Goal: Task Accomplishment & Management: Manage account settings

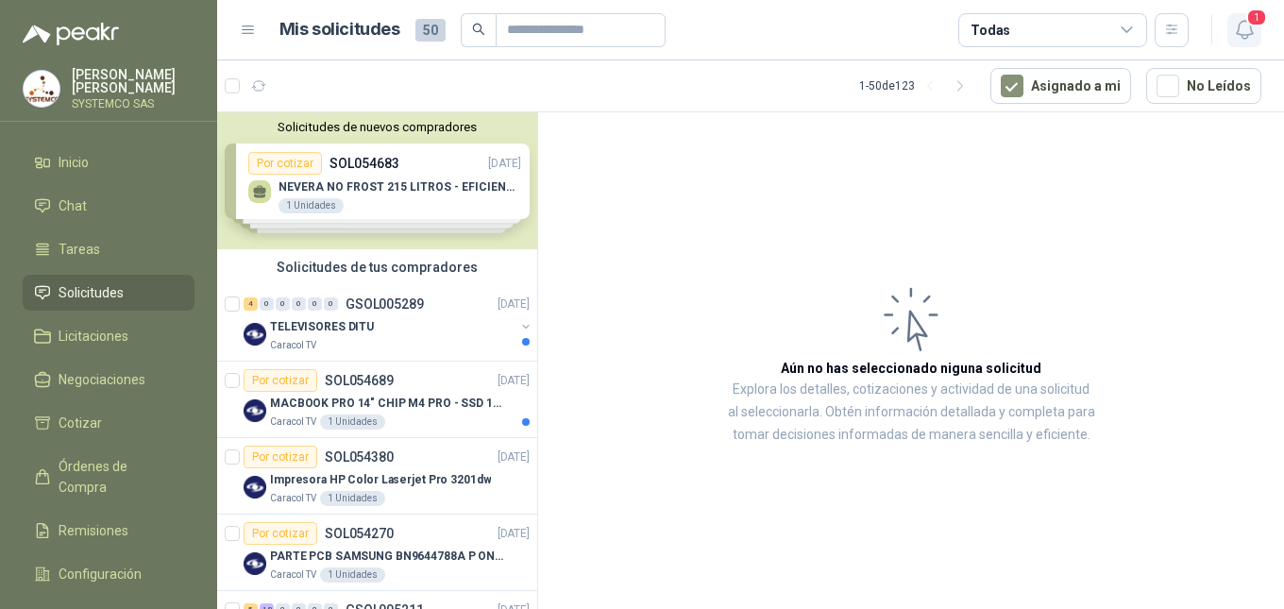
click at [1233, 29] on icon "button" at bounding box center [1245, 30] width 24 height 24
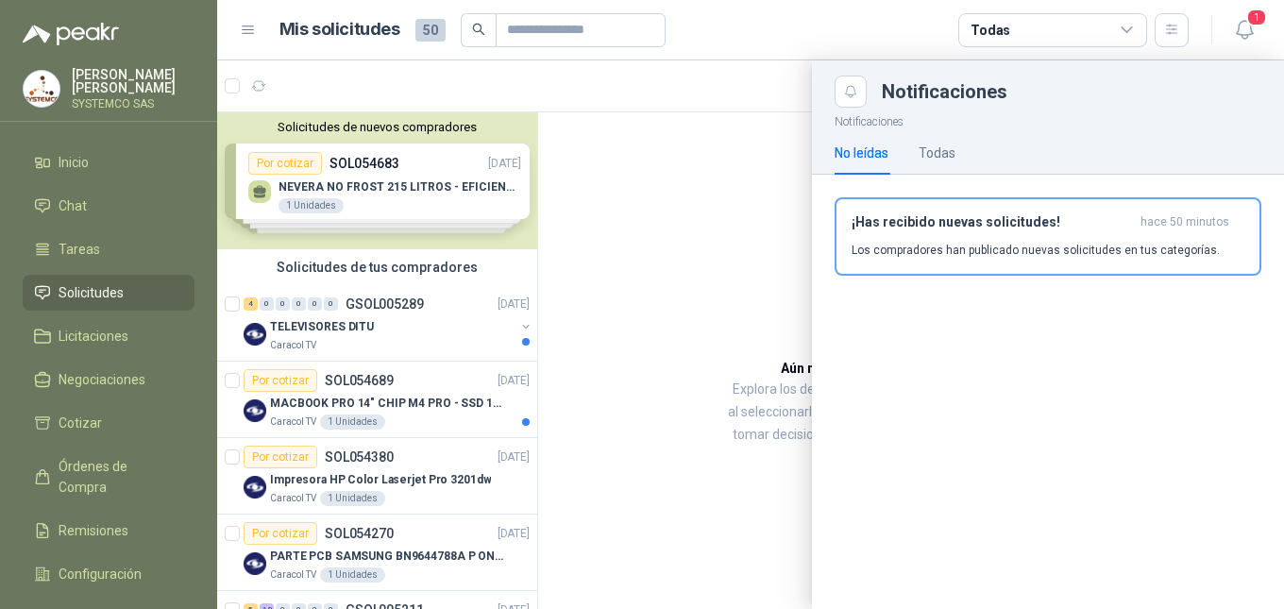
click at [1059, 447] on div "Notificaciones No leídas Todas ¡Has recibido nuevas solicitudes! hace 50 minuto…" at bounding box center [1048, 358] width 472 height 501
click at [1006, 239] on div "¡Has recibido nuevas solicitudes! hace 50 minutos Los compradores han publicado…" at bounding box center [1047, 236] width 393 height 44
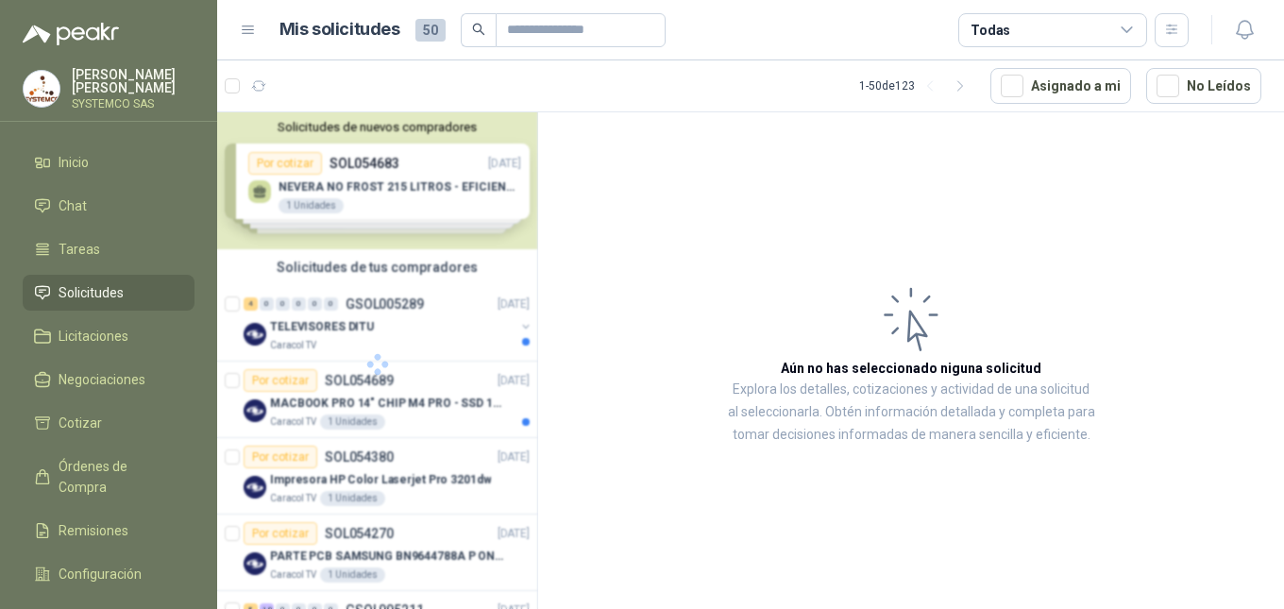
click at [364, 331] on div at bounding box center [377, 363] width 321 height 503
click at [364, 331] on p "TELEVISORES DITU" at bounding box center [322, 327] width 104 height 18
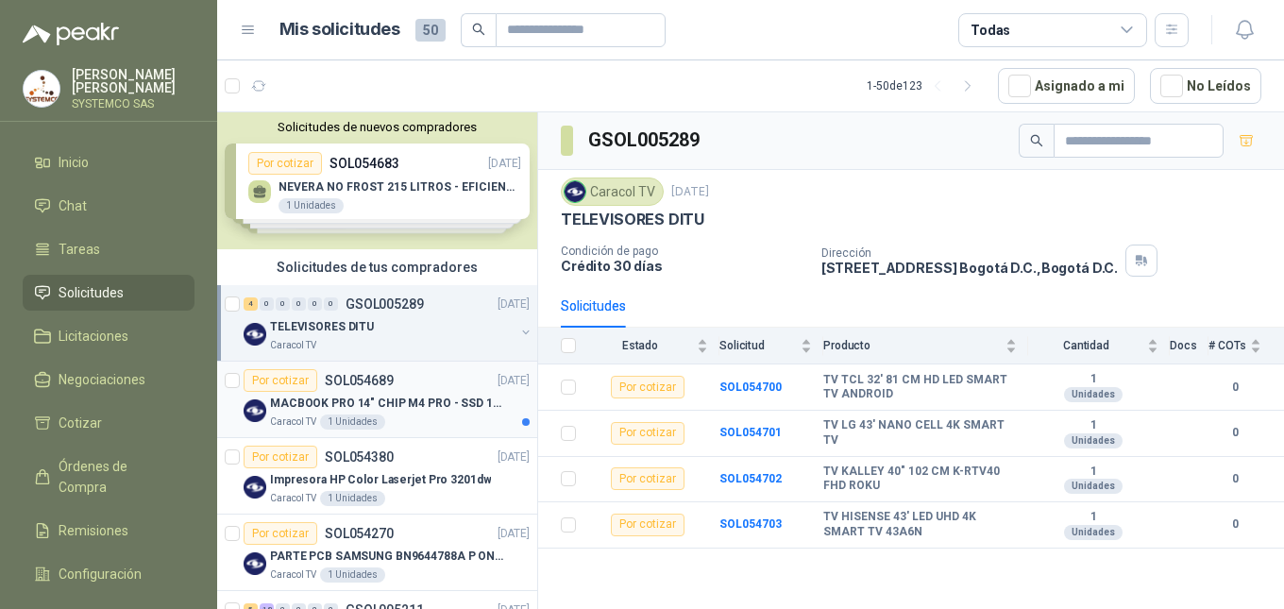
click at [432, 382] on div "Por cotizar SOL054689 [DATE]" at bounding box center [387, 380] width 286 height 23
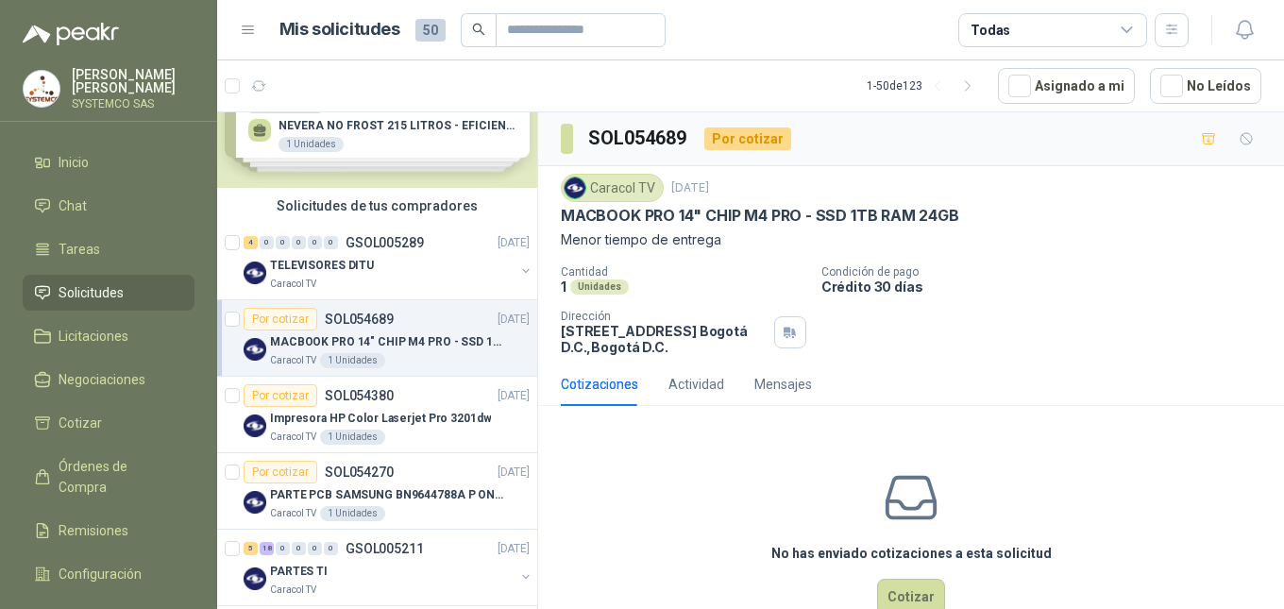
scroll to position [94, 0]
